Goal: Task Accomplishment & Management: Manage account settings

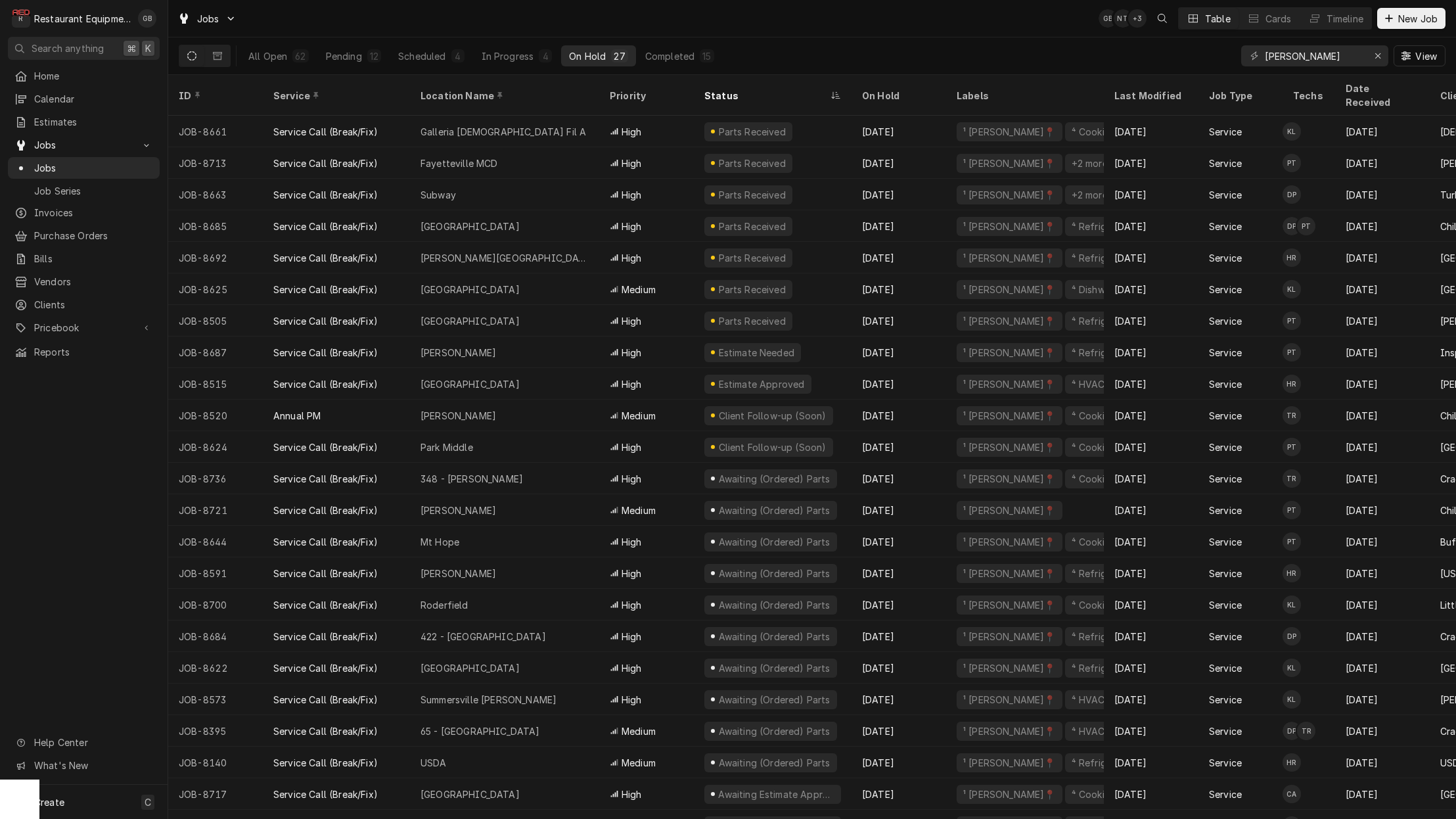
click at [221, 55] on icon "Dynamic Content Wrapper" at bounding box center [218, 55] width 9 height 8
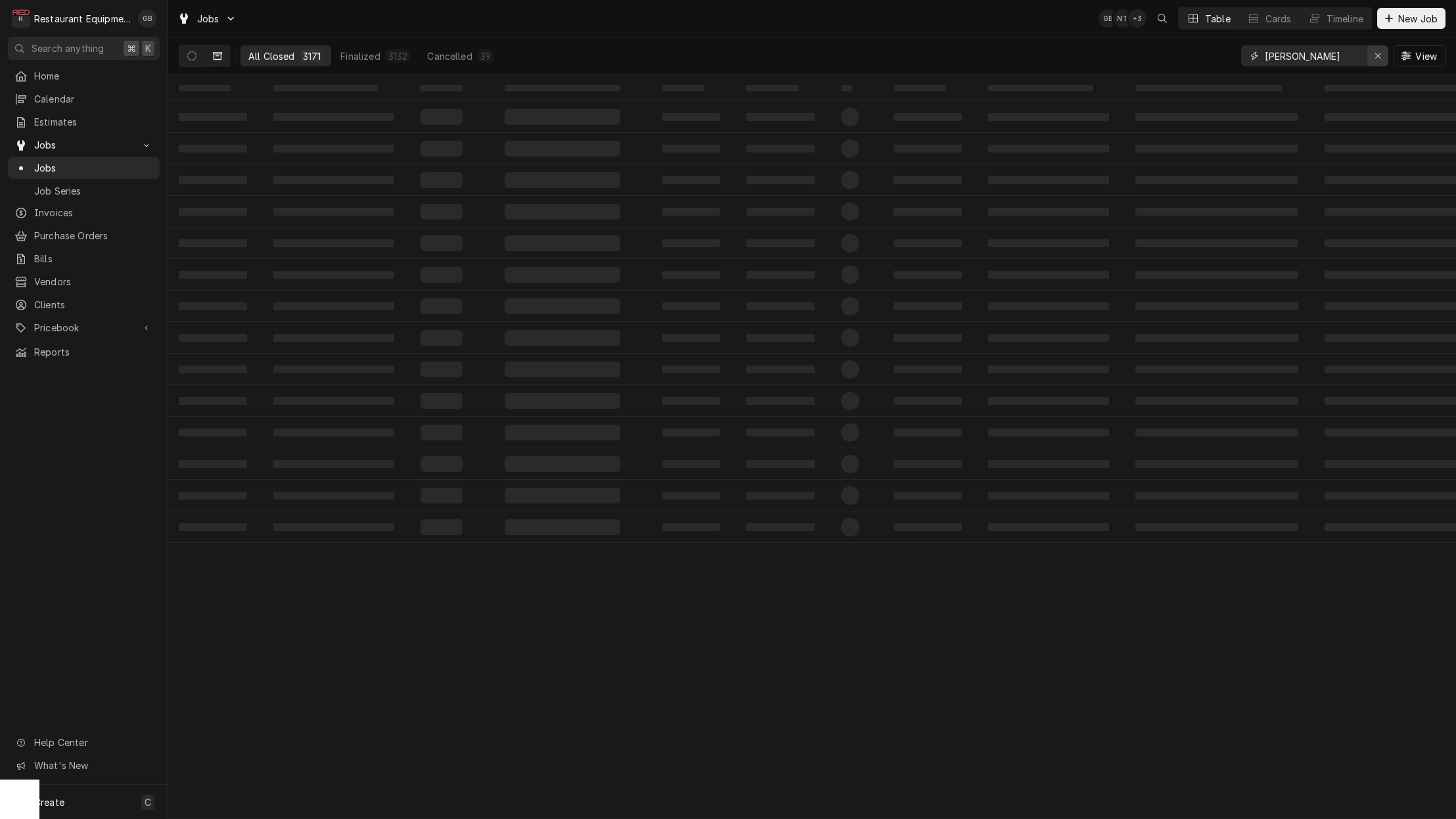
click at [1381, 52] on div "Erase input" at bounding box center [1377, 55] width 13 height 13
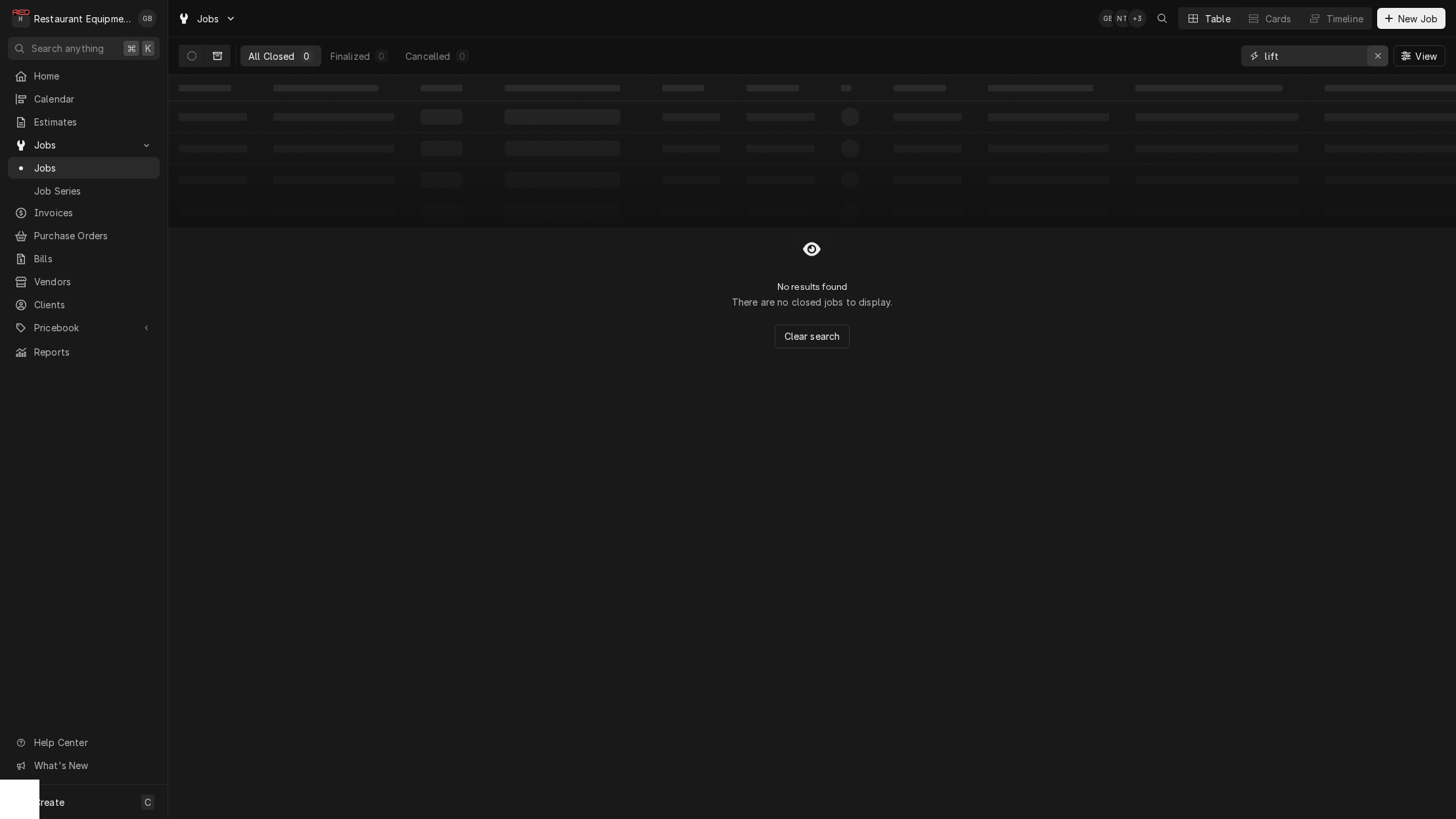
type input "lift"
click at [1380, 61] on div "Erase input" at bounding box center [1377, 55] width 13 height 13
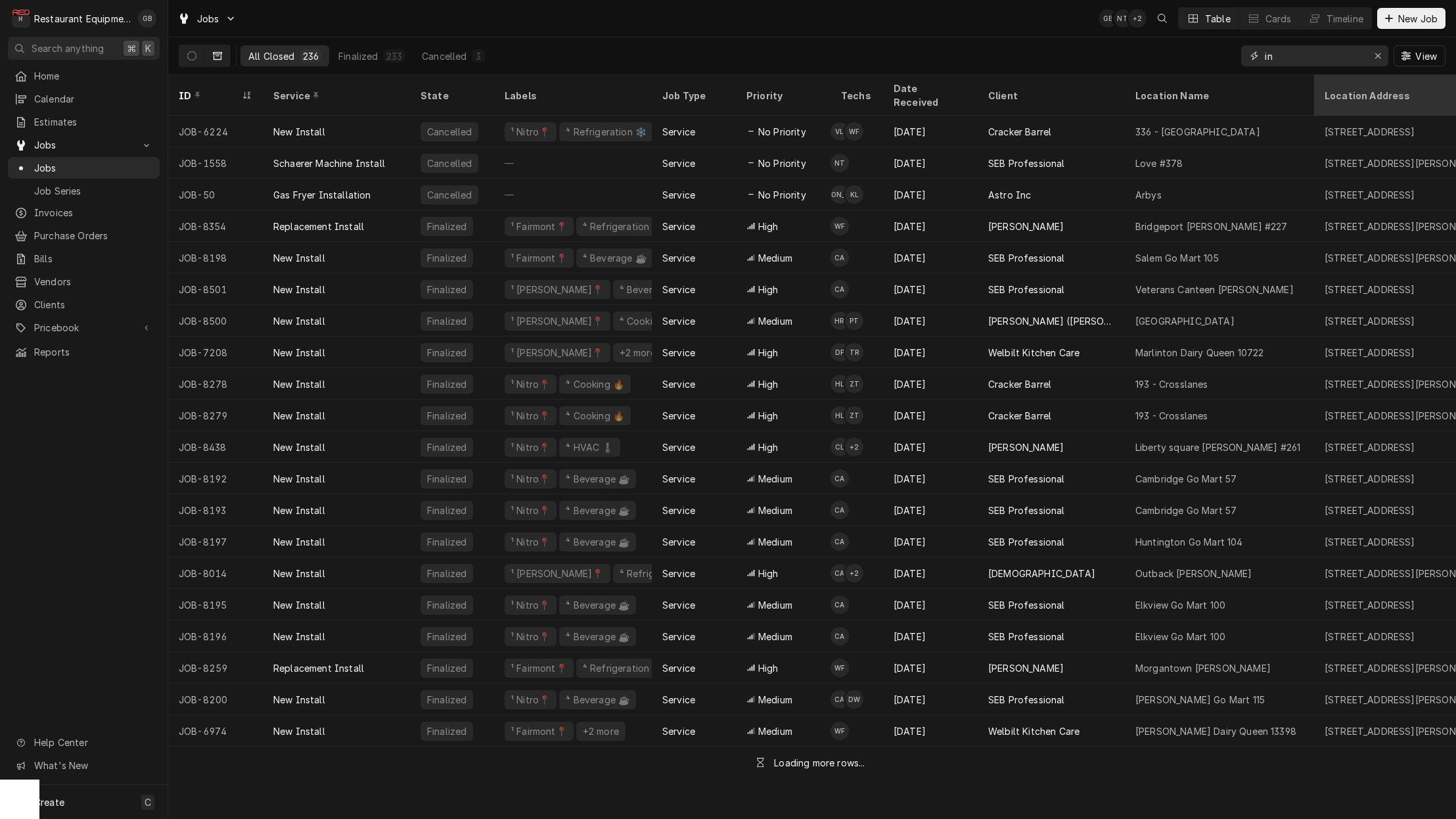
type input "i"
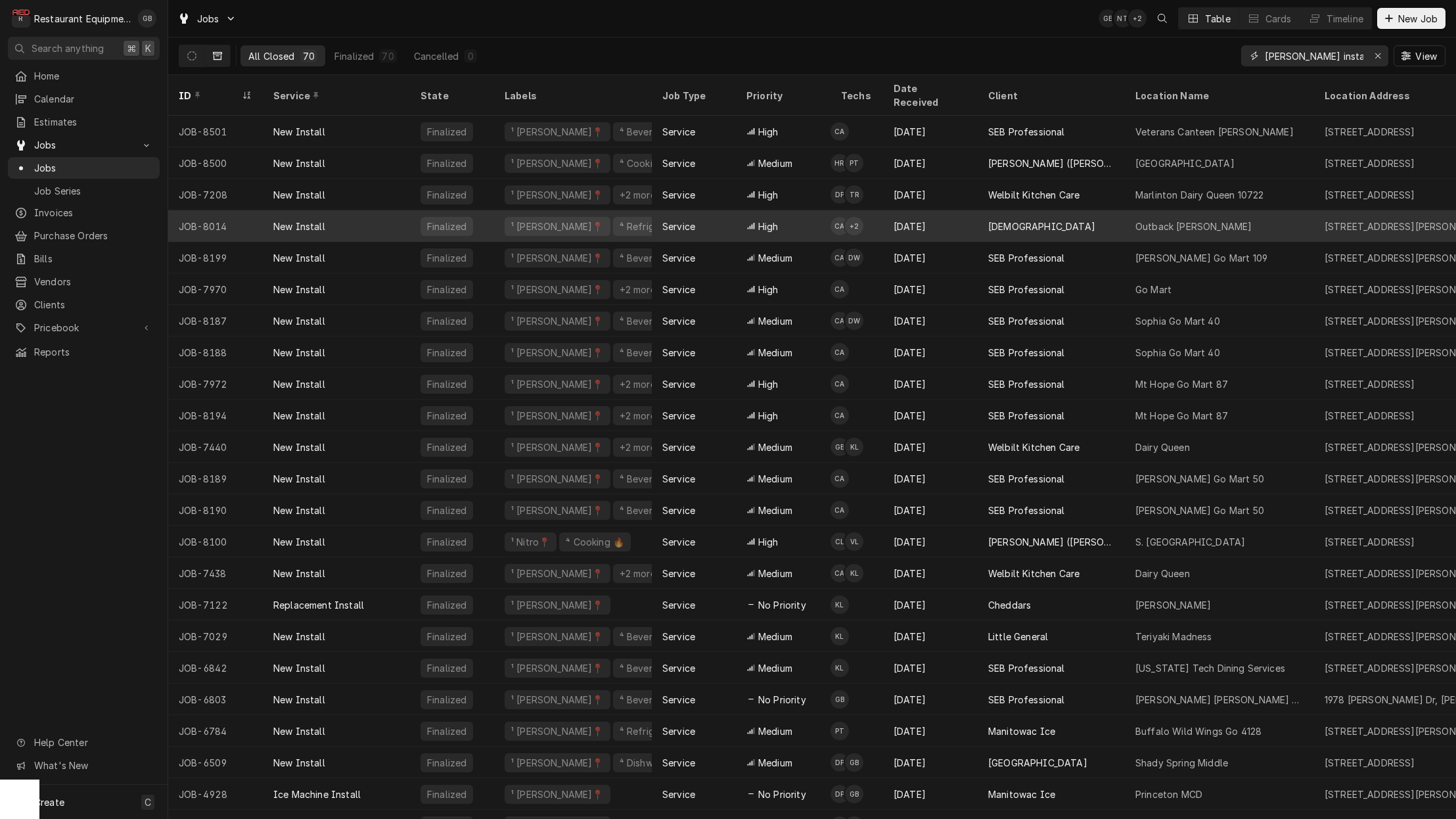
type input "beckley install"
click at [363, 216] on div "New Install" at bounding box center [336, 226] width 147 height 31
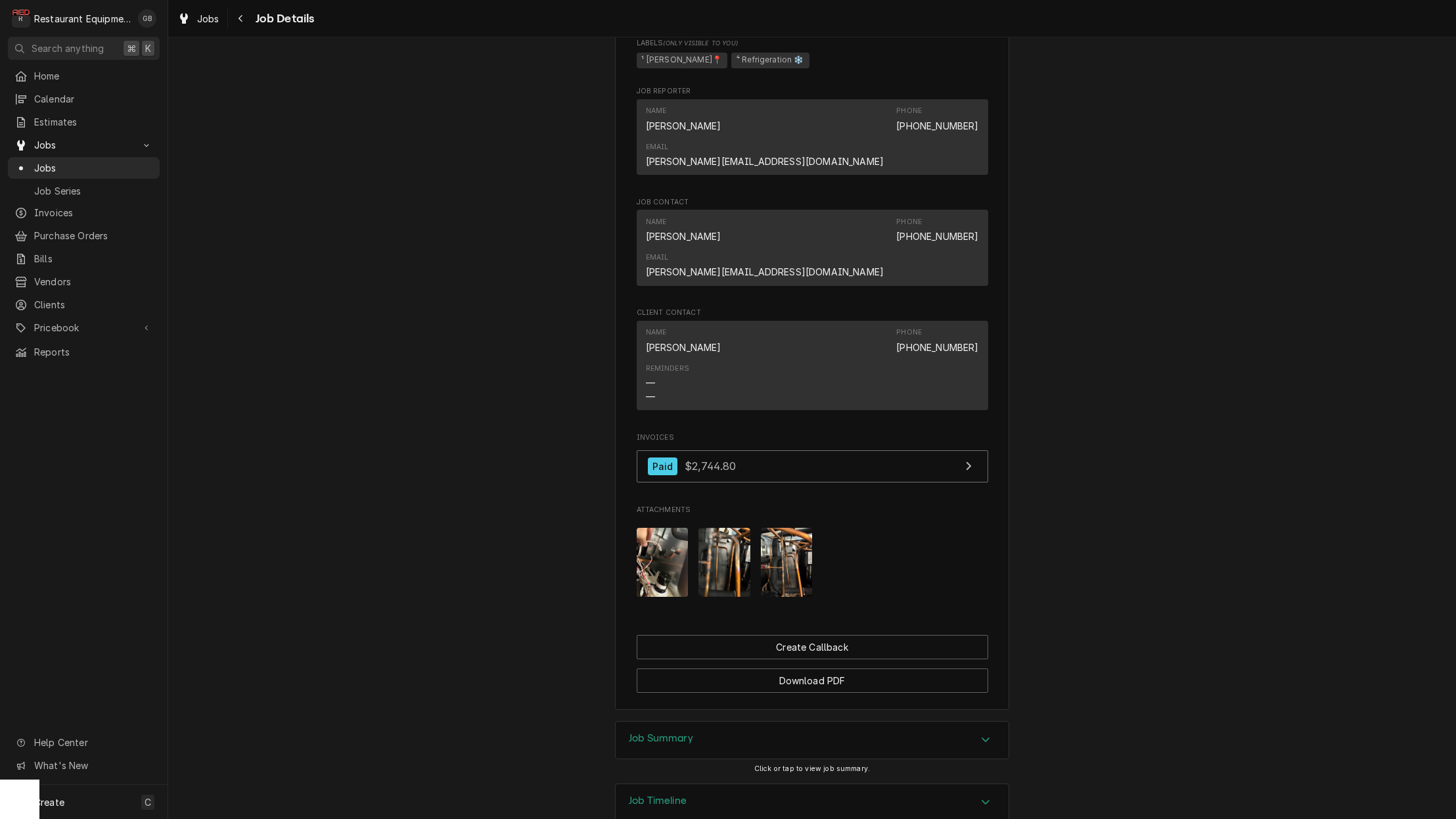
click at [988, 734] on icon "Accordion Header" at bounding box center [986, 740] width 9 height 11
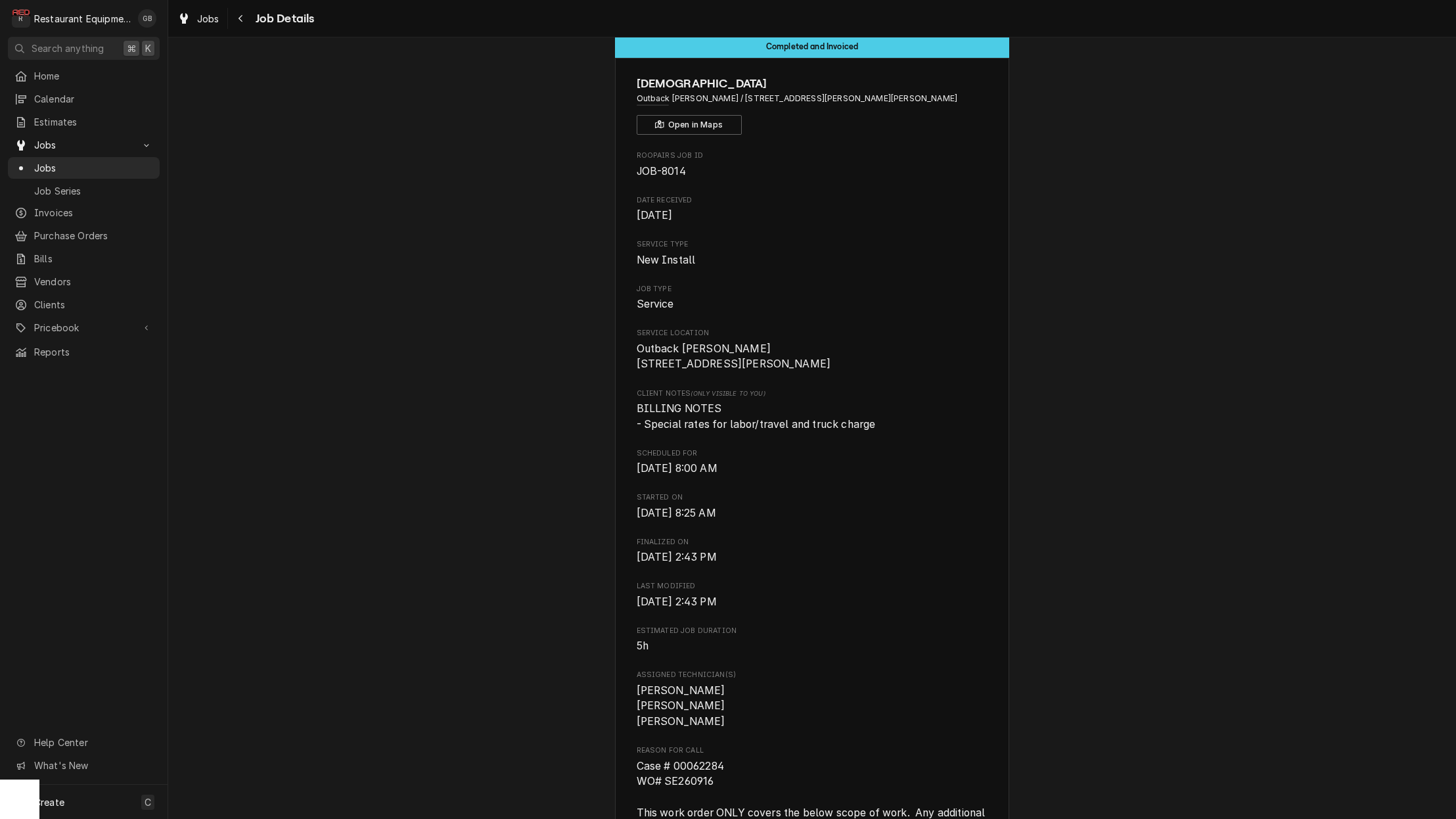
scroll to position [26, 0]
click at [241, 13] on icon "Navigate back" at bounding box center [241, 18] width 6 height 9
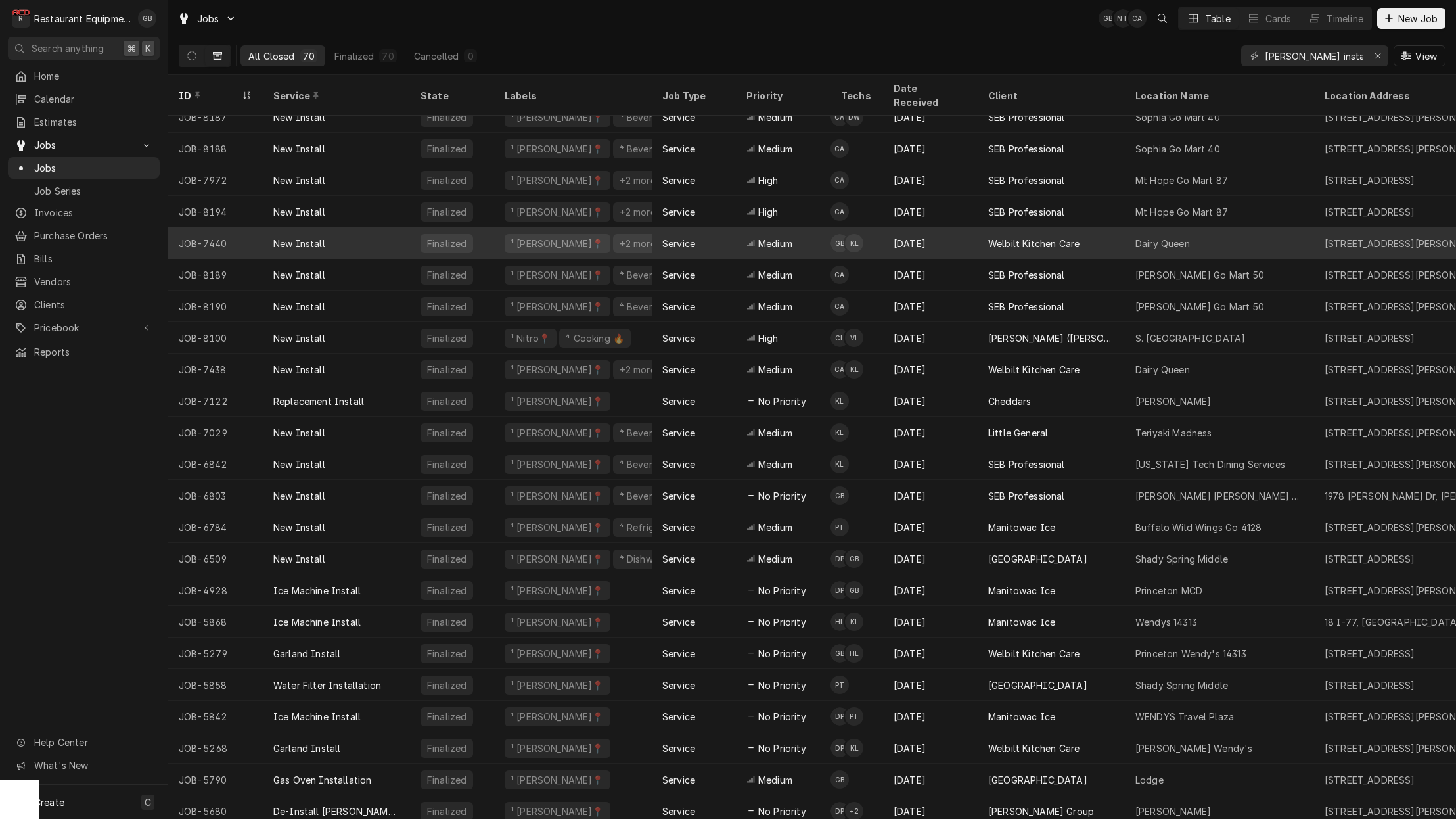
scroll to position [203, 0]
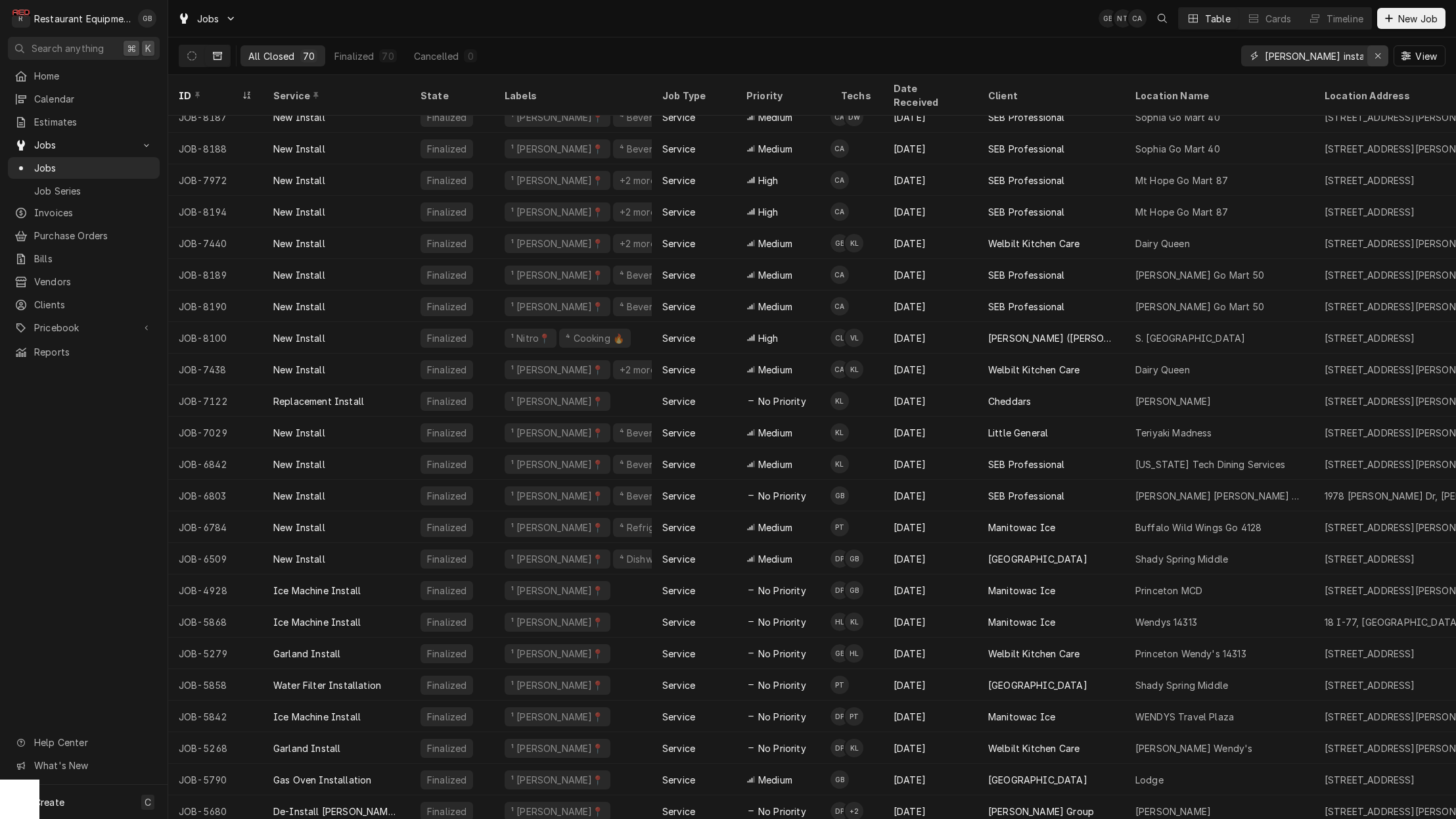
click at [1378, 54] on icon "Erase input" at bounding box center [1378, 55] width 7 height 9
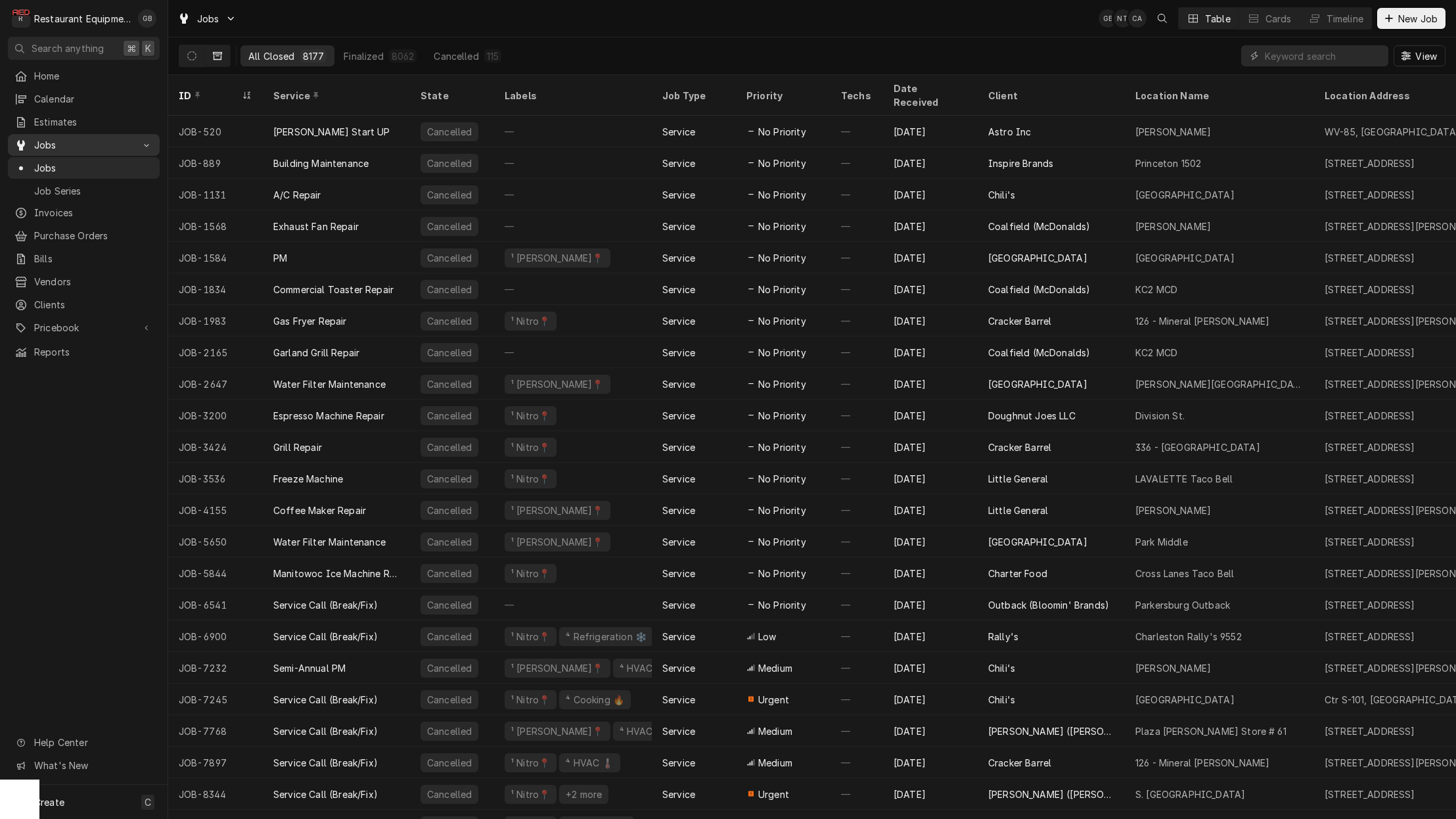
click at [98, 134] on link "Jobs" at bounding box center [84, 145] width 152 height 21
click at [195, 54] on icon "Dynamic Content Wrapper" at bounding box center [192, 55] width 9 height 9
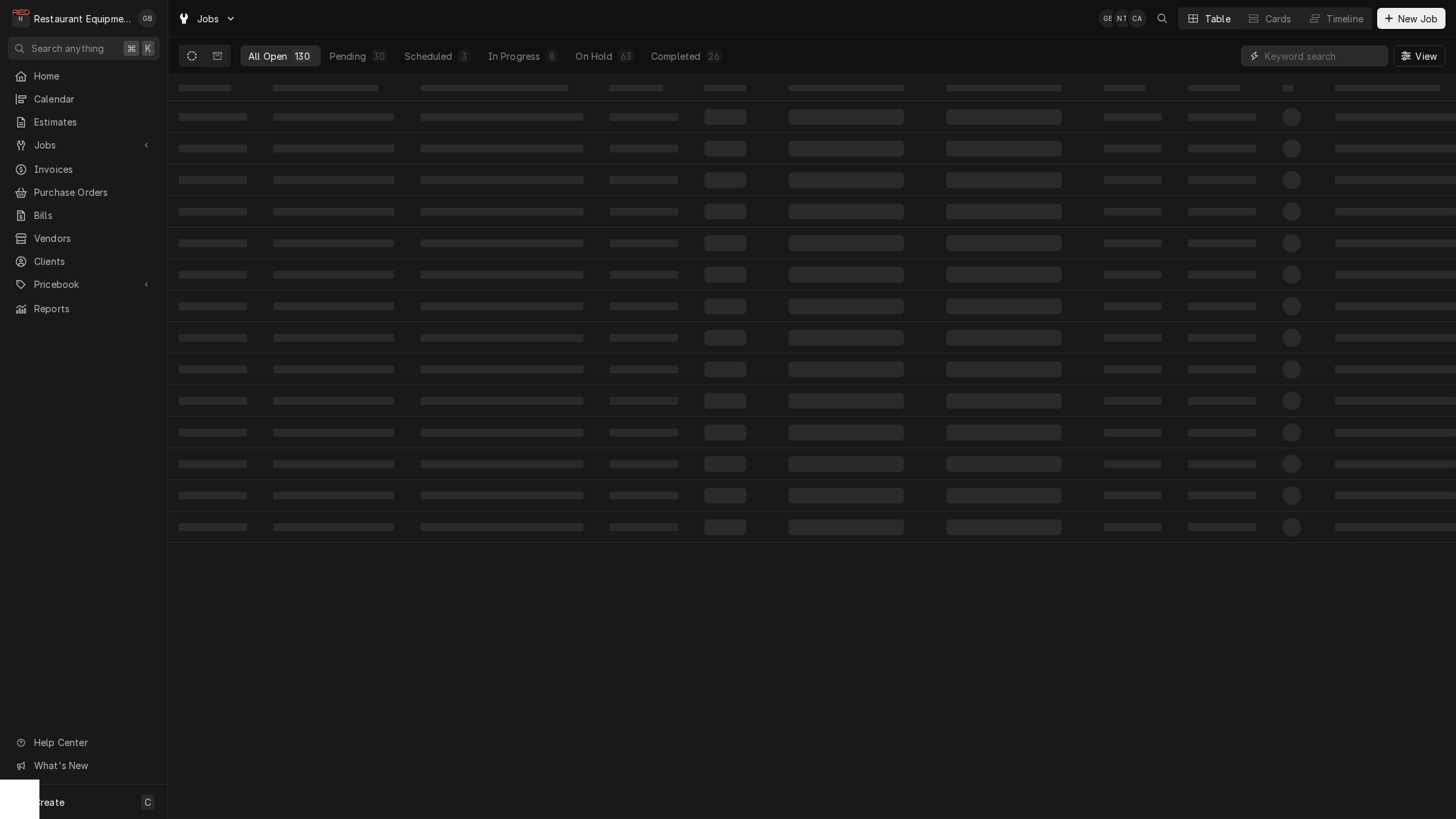
click at [1278, 59] on input "Dynamic Content Wrapper" at bounding box center [1323, 56] width 117 height 21
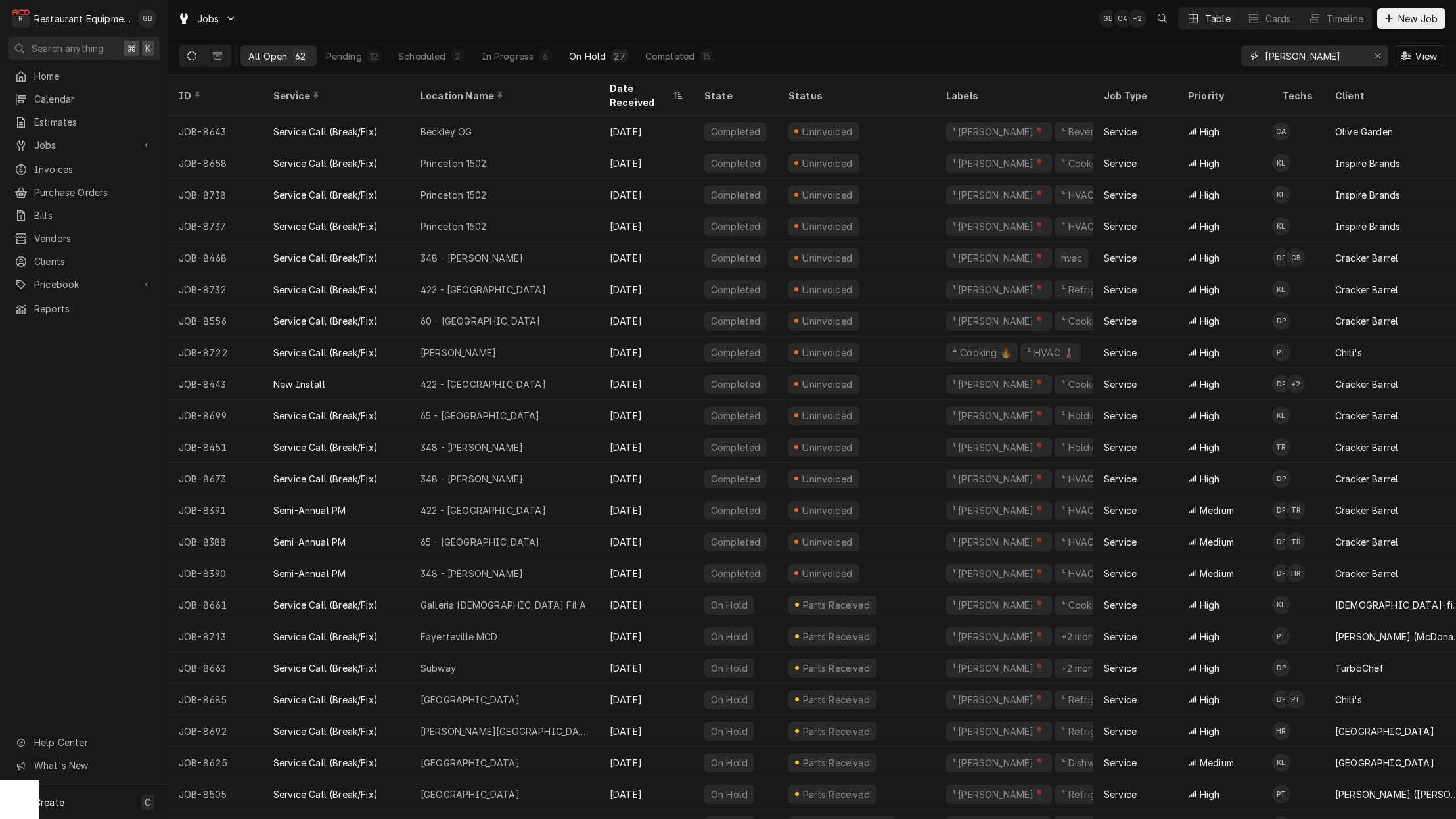
type input "[PERSON_NAME]"
click at [577, 61] on div "On Hold" at bounding box center [587, 55] width 37 height 13
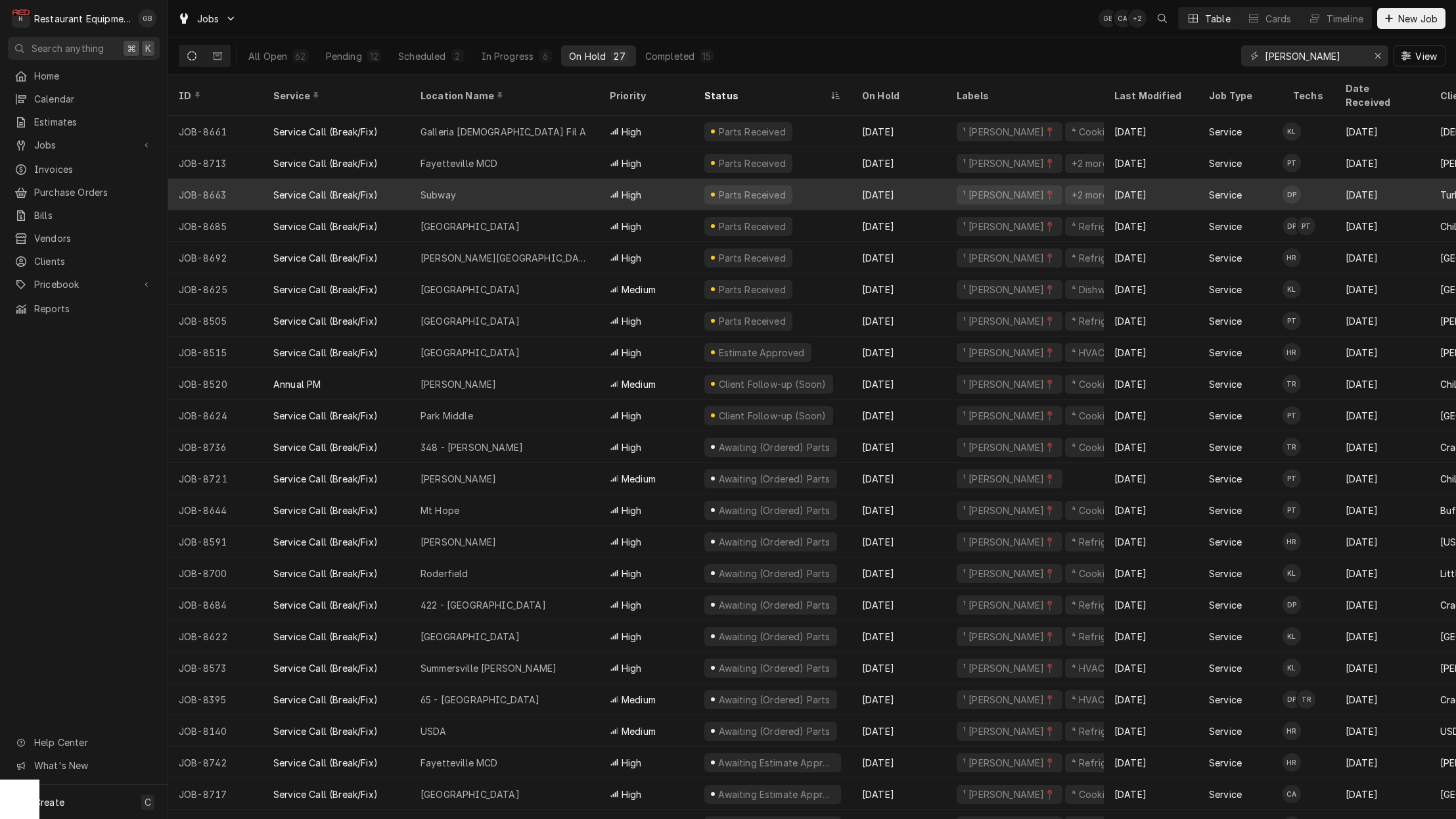
click at [451, 186] on div "Subway" at bounding box center [505, 194] width 189 height 31
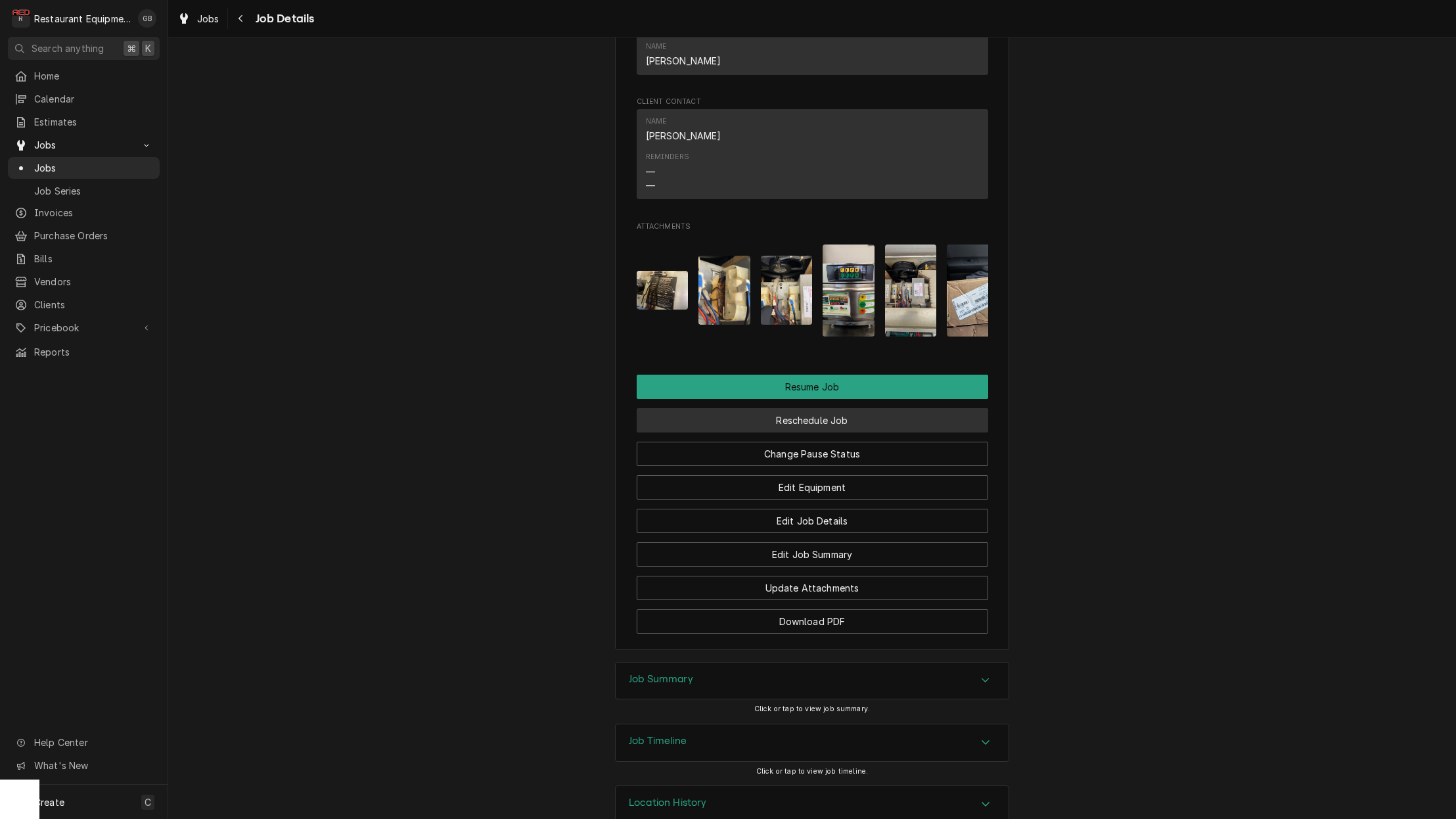
scroll to position [1459, 0]
click at [842, 408] on button "Reschedule Job" at bounding box center [813, 419] width 352 height 24
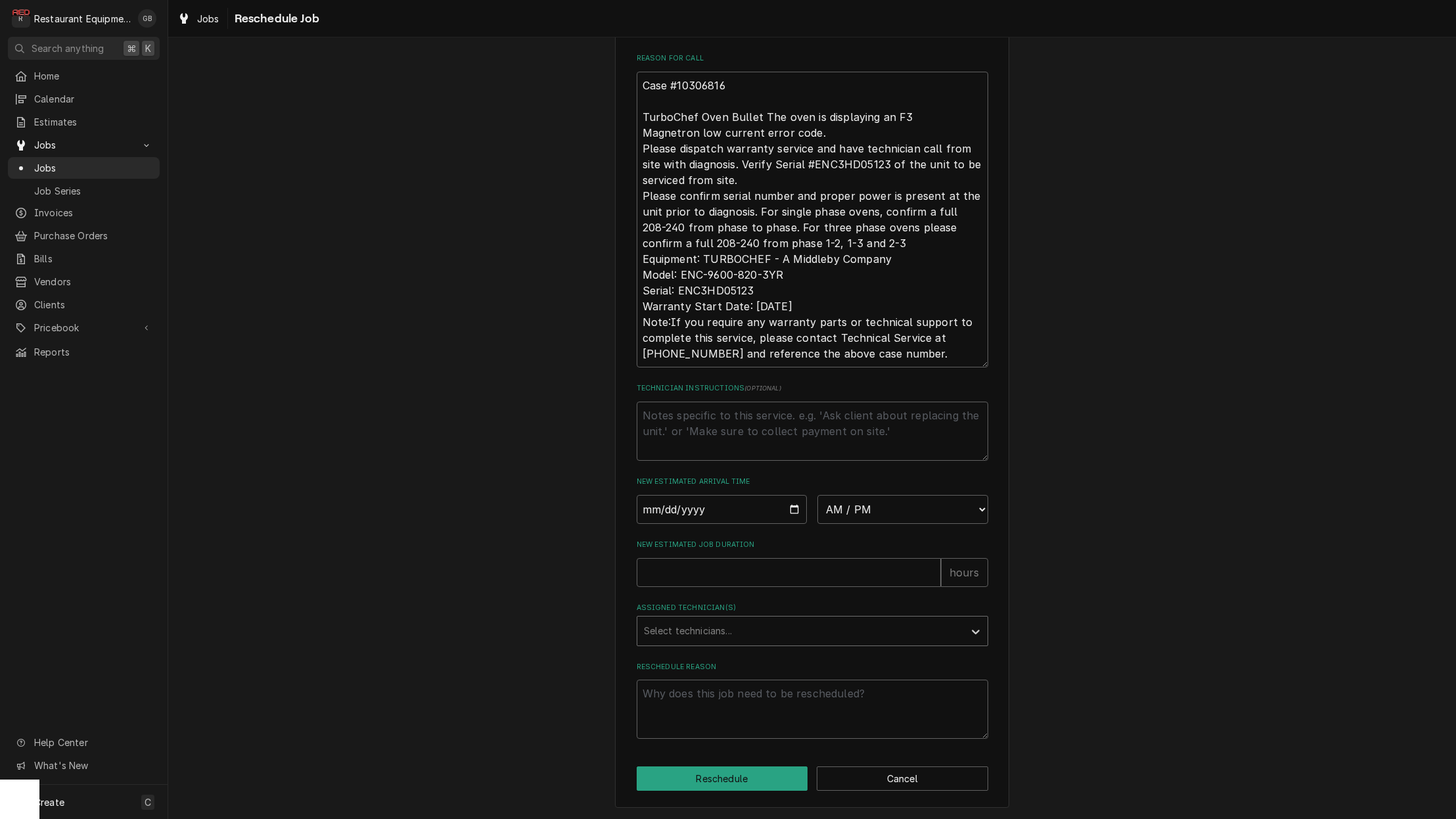
scroll to position [390, 0]
click at [687, 626] on div "Select technicians..." at bounding box center [800, 630] width 313 height 13
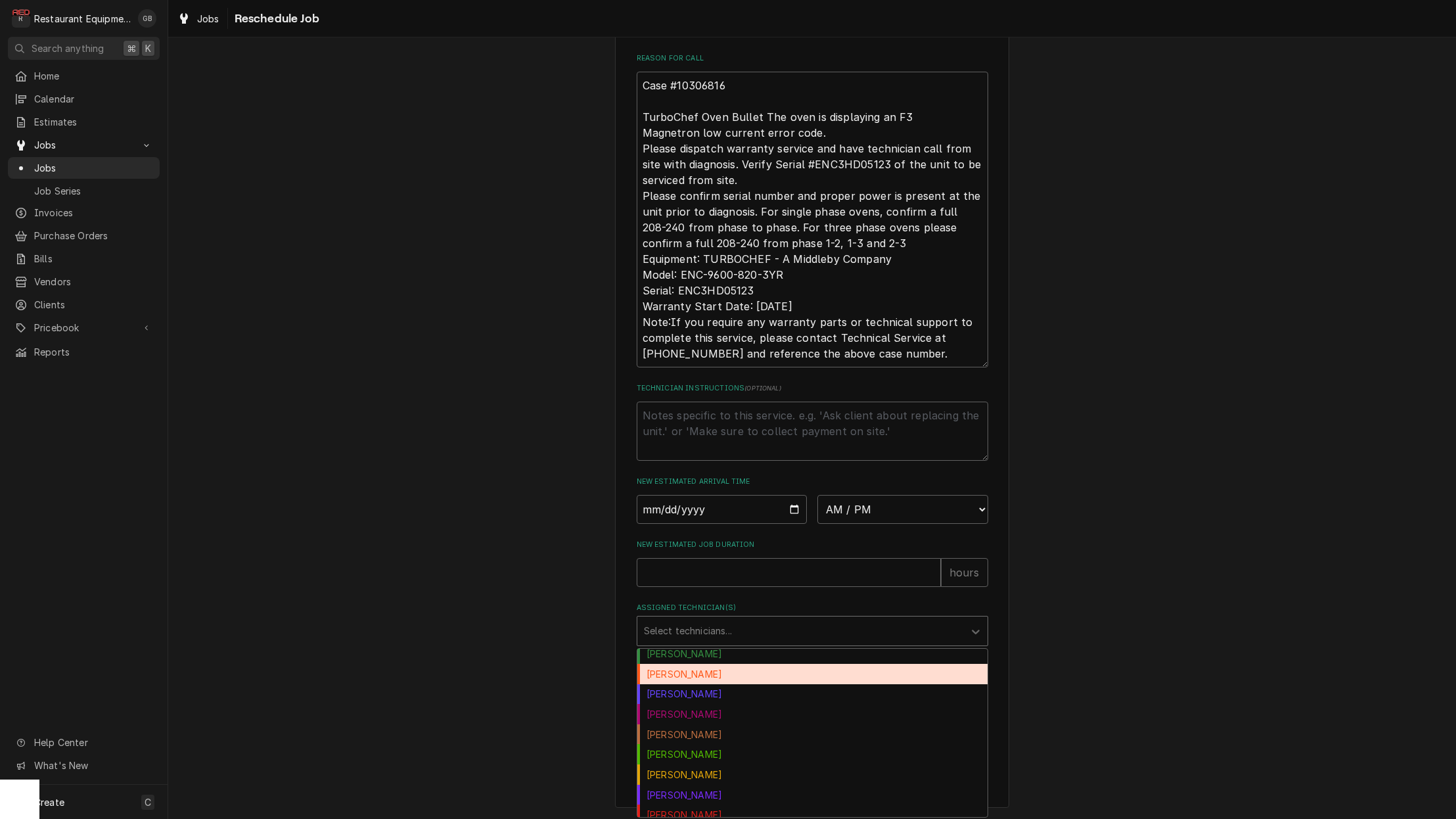
scroll to position [50, 0]
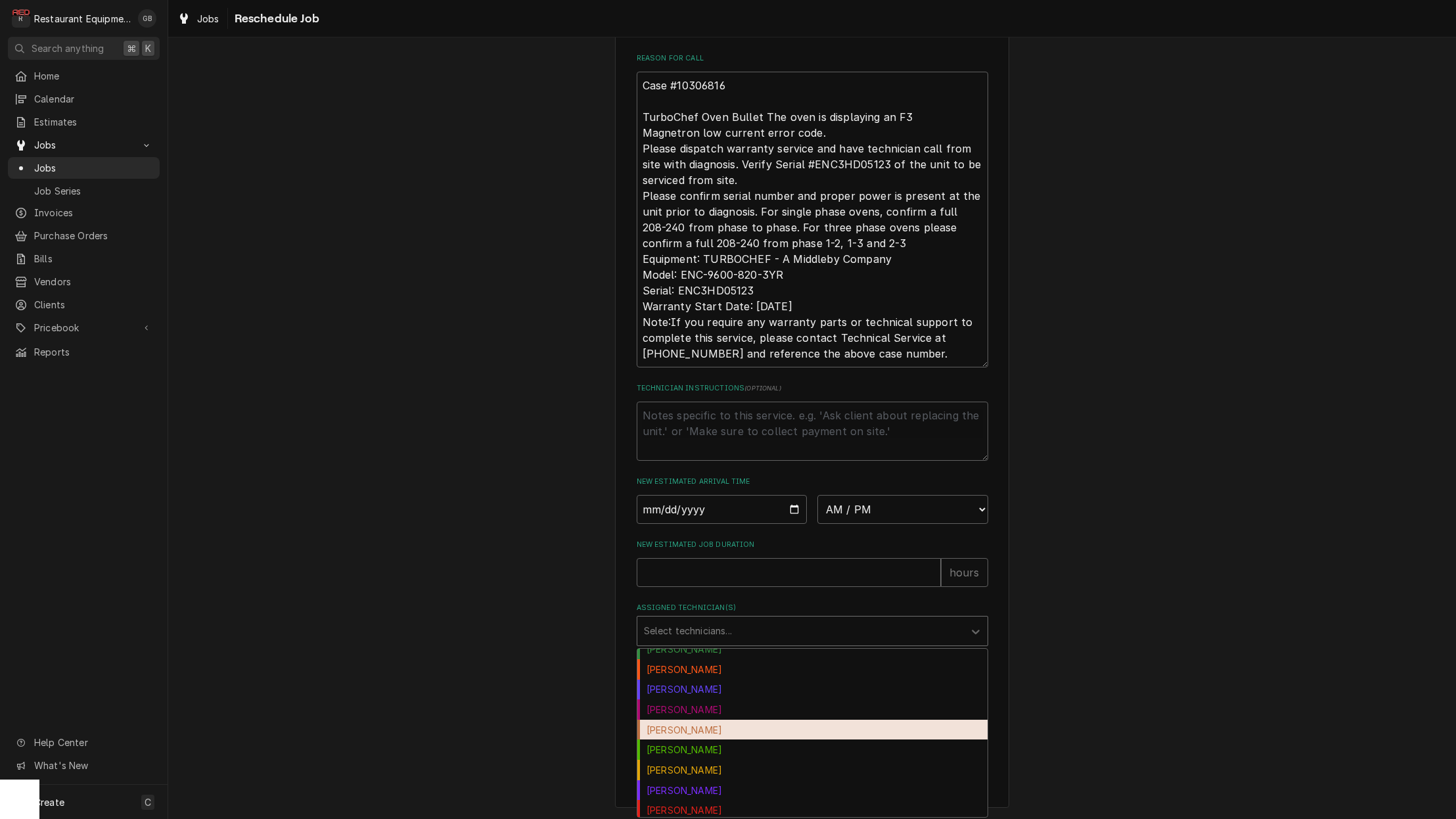
click at [690, 732] on div "Hunter Ralston" at bounding box center [812, 729] width 351 height 21
type textarea "x"
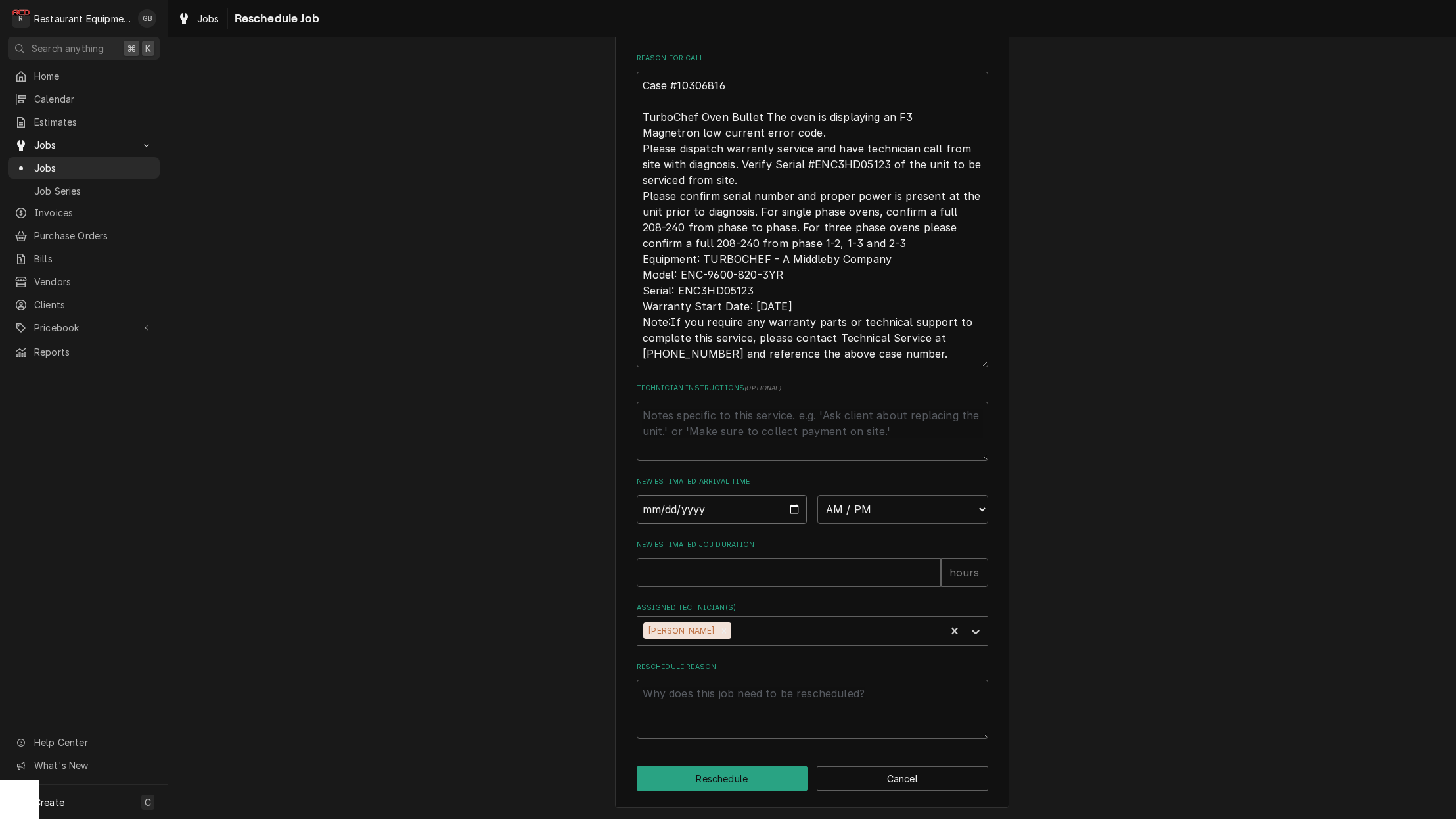
click at [674, 495] on input "Date" at bounding box center [722, 509] width 170 height 29
type input "2025-08-29"
type textarea "x"
click at [816, 550] on label "New Estimated Job Duration" at bounding box center [813, 545] width 352 height 11
click at [816, 558] on input "New Estimated Job Duration" at bounding box center [789, 572] width 304 height 29
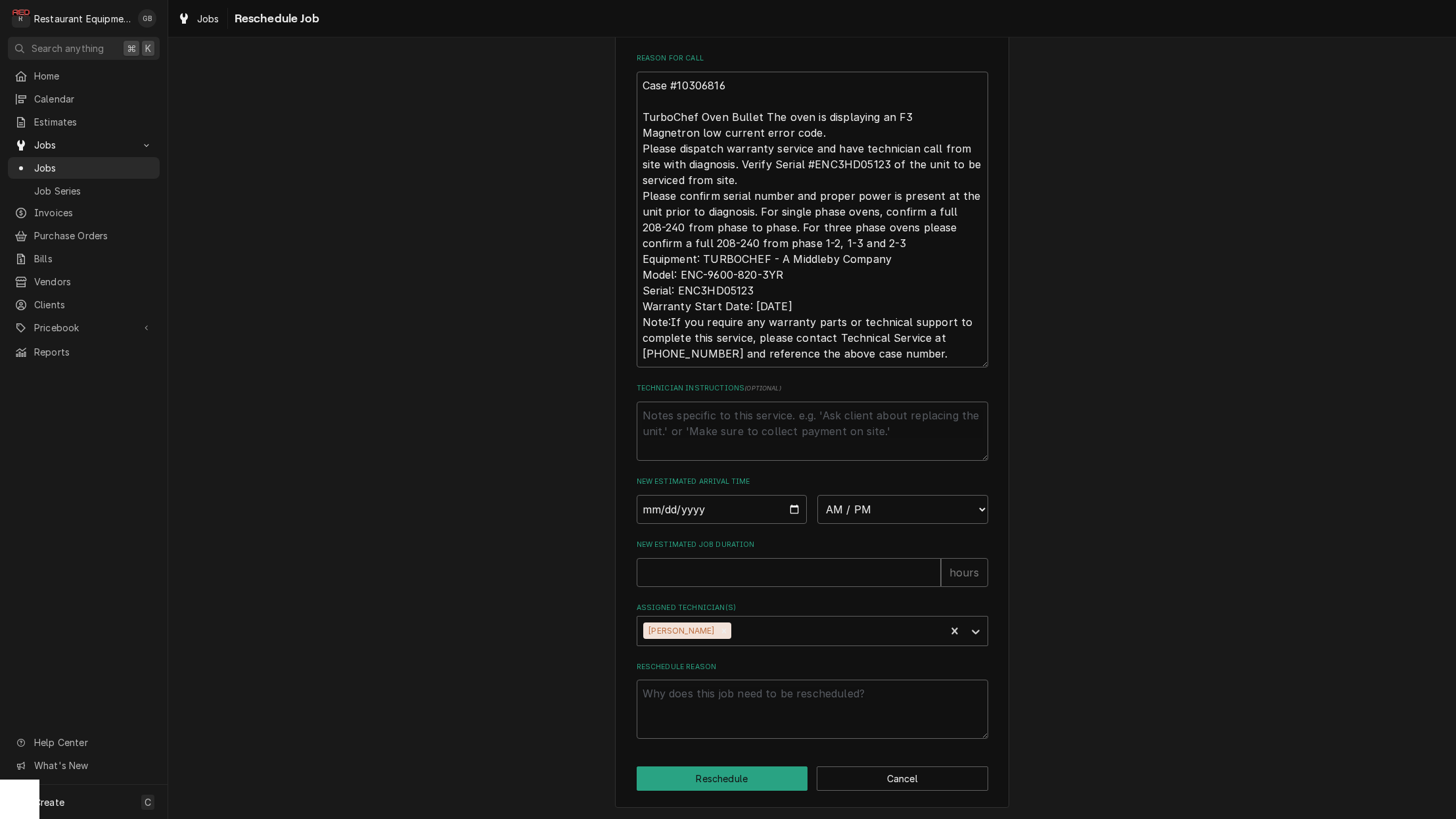
click at [854, 529] on div "Please provide some additional details to reschedule this job. Roopairs Job ID …" at bounding box center [813, 217] width 352 height 1044
select select "14:30:00"
click at [870, 691] on textarea "Reschedule Reason" at bounding box center [813, 709] width 352 height 59
type textarea "x"
type textarea "p"
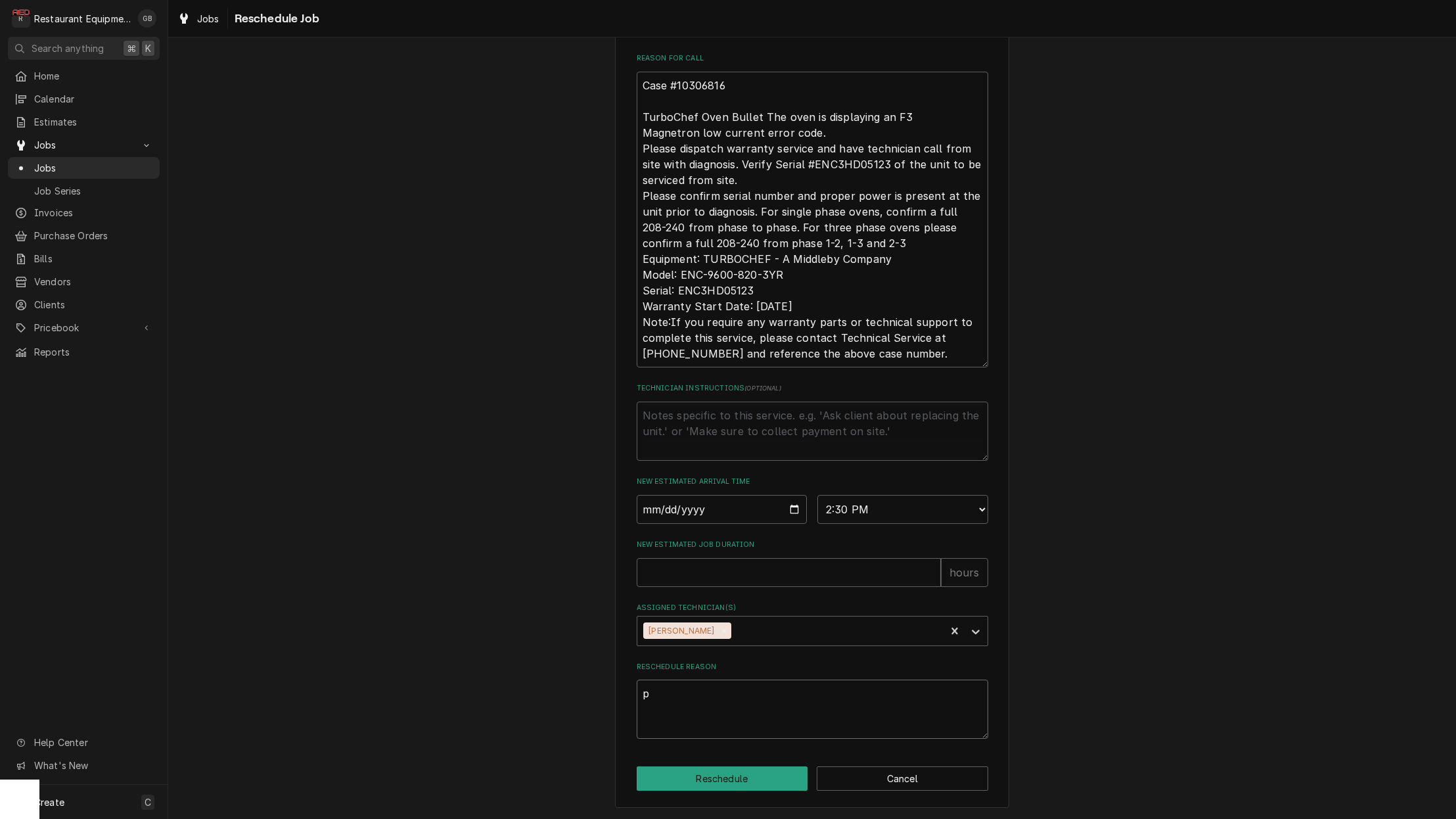
type textarea "x"
type textarea "pa"
type textarea "x"
type textarea "par"
type textarea "x"
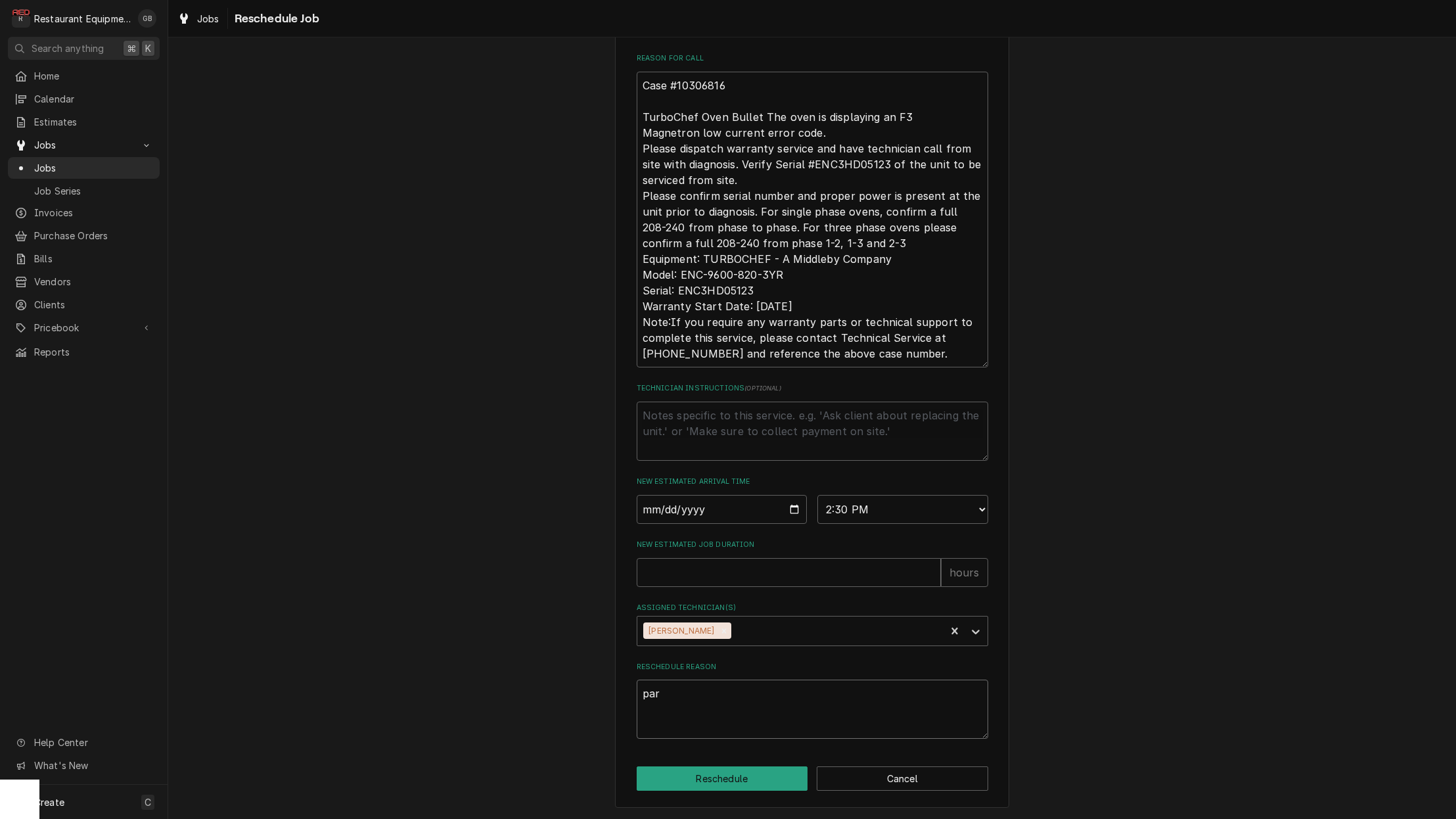
type textarea "part"
type textarea "x"
type textarea "parts"
click at [716, 580] on input "New Estimated Job Duration" at bounding box center [789, 572] width 304 height 29
type textarea "x"
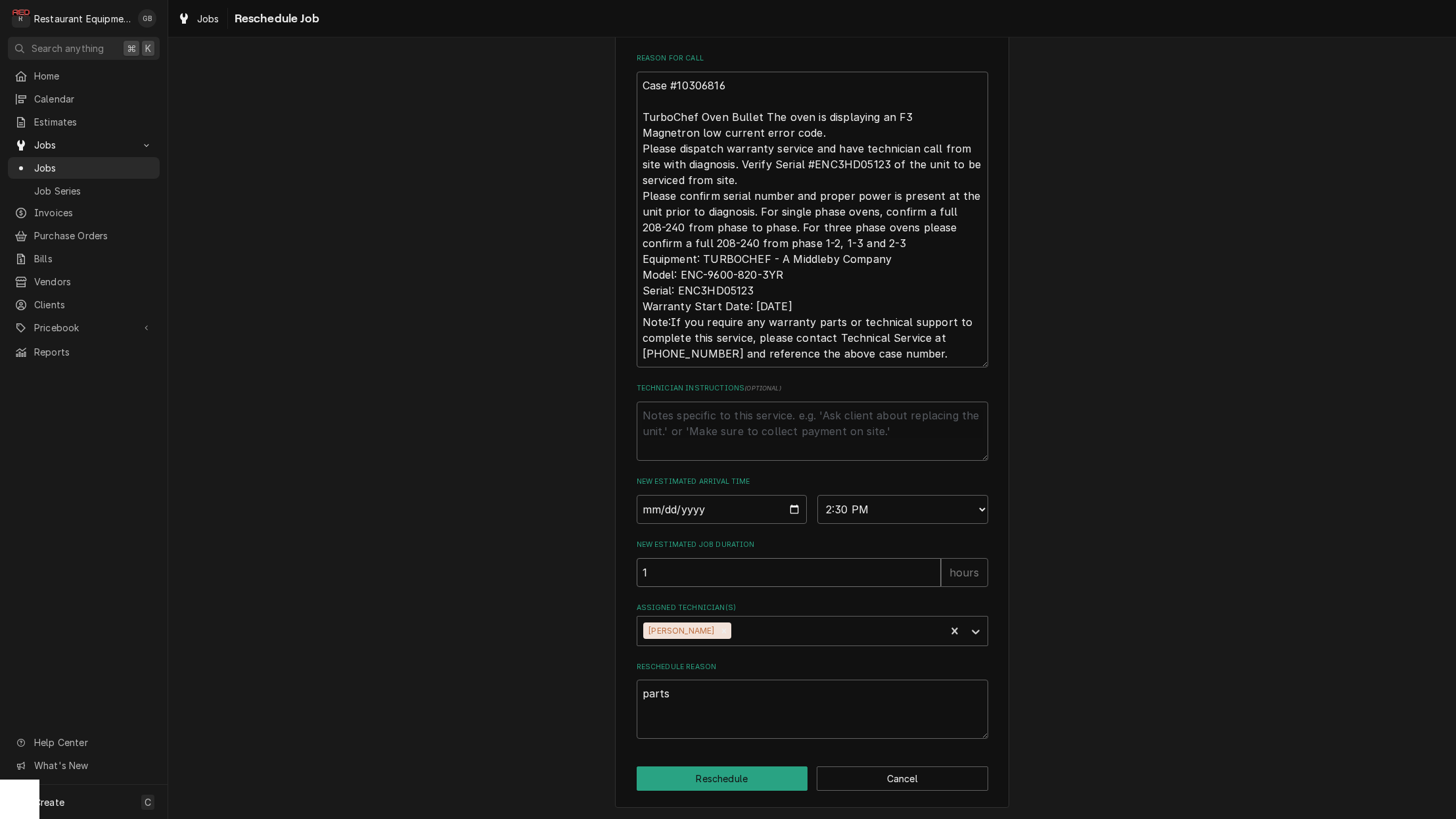
type input "1"
click at [759, 774] on button "Reschedule" at bounding box center [723, 778] width 171 height 24
type textarea "x"
